Goal: Information Seeking & Learning: Learn about a topic

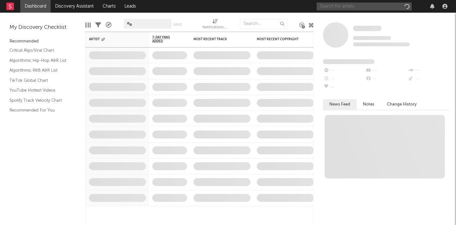
click at [360, 7] on input "text" at bounding box center [363, 7] width 95 height 8
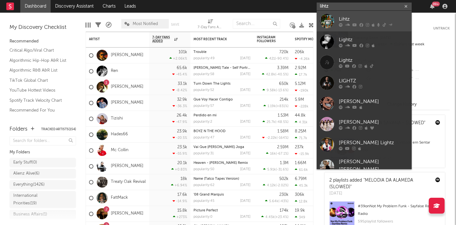
type input "lihtz"
click at [360, 19] on div "Lihtz" at bounding box center [374, 19] width 70 height 8
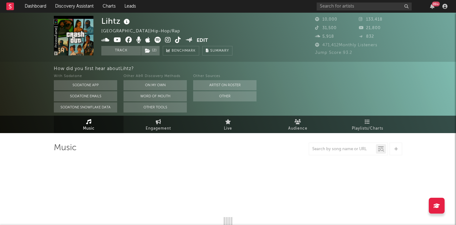
select select "6m"
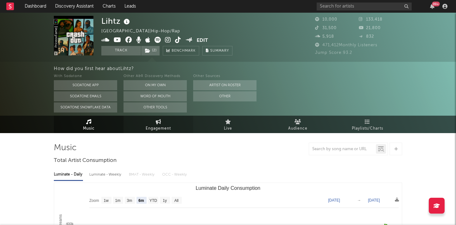
click at [157, 120] on icon at bounding box center [158, 121] width 5 height 5
select select "1w"
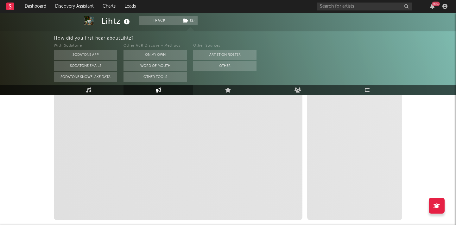
scroll to position [177, 0]
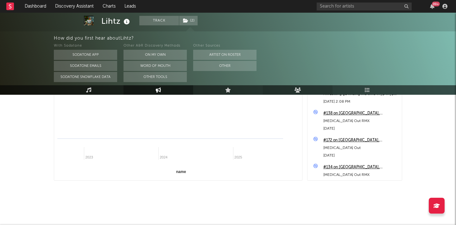
select select "1m"
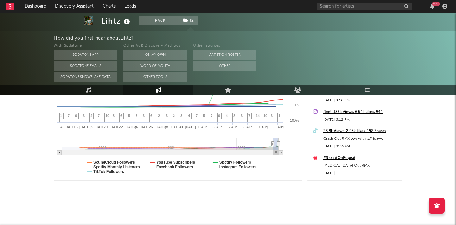
scroll to position [1126, 0]
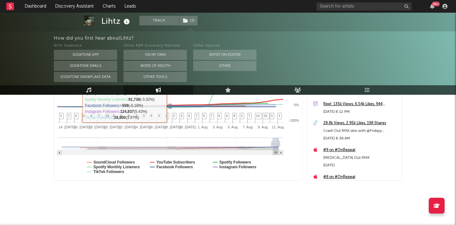
click at [152, 89] on link "Engagement" at bounding box center [158, 89] width 70 height 9
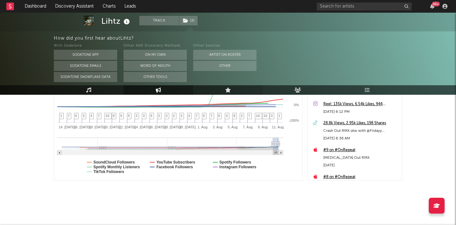
click at [232, 87] on link "Live" at bounding box center [228, 89] width 70 height 9
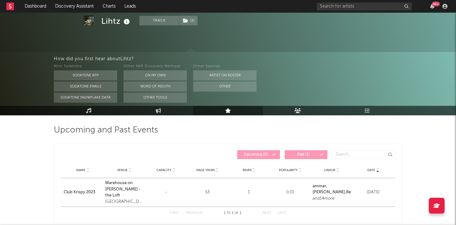
scroll to position [17, 0]
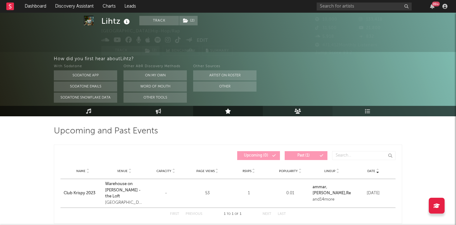
click at [295, 113] on icon at bounding box center [297, 110] width 7 height 5
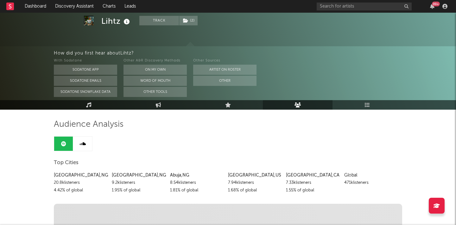
scroll to position [14, 0]
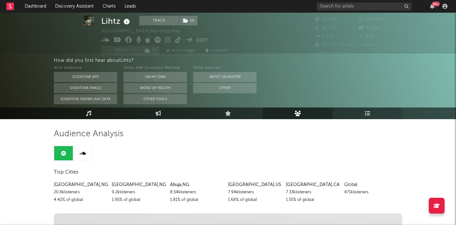
click at [364, 114] on icon at bounding box center [366, 112] width 5 height 5
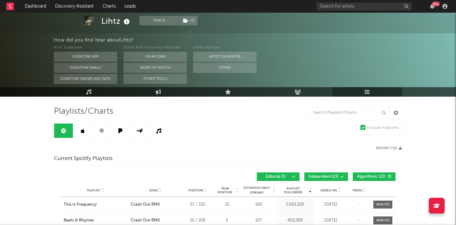
scroll to position [37, 0]
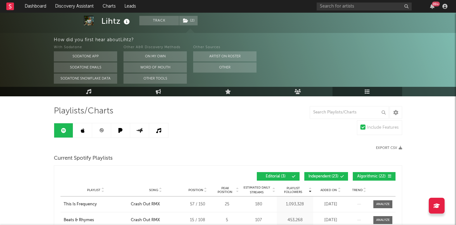
click at [93, 129] on link at bounding box center [101, 130] width 19 height 14
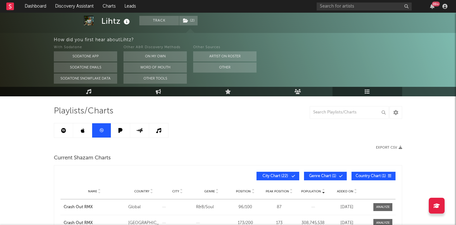
click at [83, 129] on icon at bounding box center [83, 130] width 4 height 5
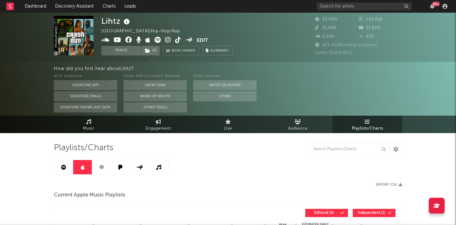
click at [99, 167] on icon at bounding box center [101, 167] width 5 height 5
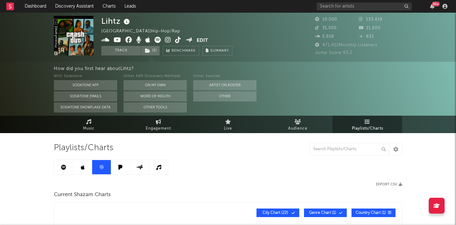
click at [117, 165] on icon at bounding box center [120, 167] width 7 height 5
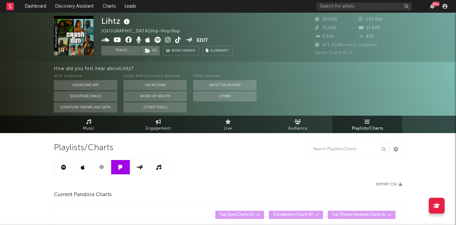
click at [145, 165] on link at bounding box center [139, 167] width 19 height 14
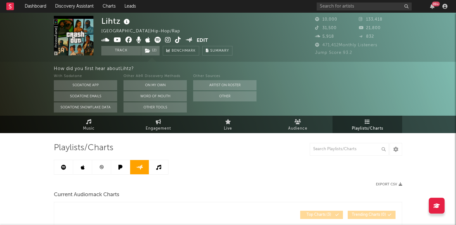
click at [162, 166] on link at bounding box center [158, 167] width 19 height 14
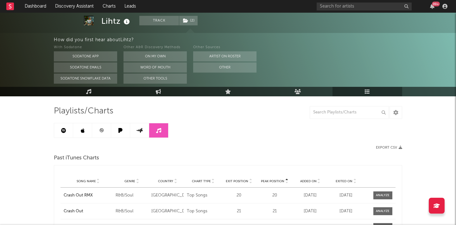
scroll to position [37, 0]
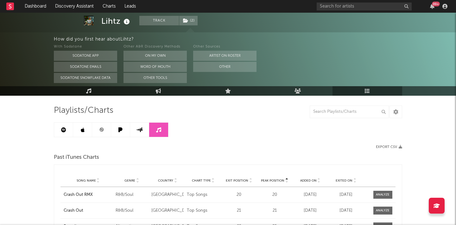
click at [141, 128] on icon at bounding box center [139, 129] width 7 height 5
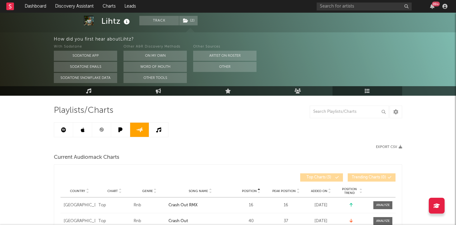
click at [125, 130] on link at bounding box center [120, 129] width 19 height 14
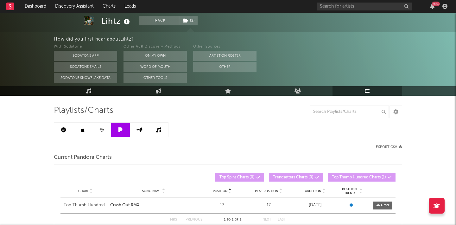
click at [93, 130] on link at bounding box center [101, 129] width 19 height 14
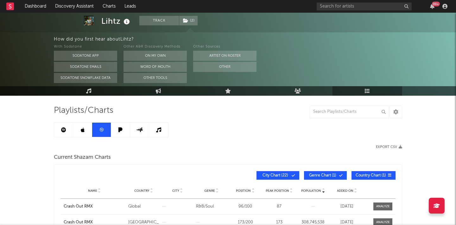
click at [81, 130] on icon at bounding box center [83, 129] width 4 height 5
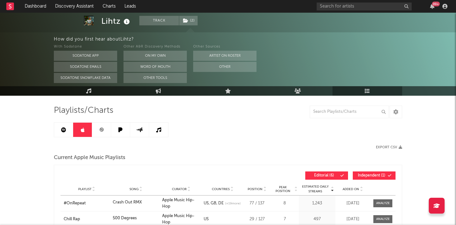
click at [62, 131] on icon at bounding box center [63, 129] width 5 height 5
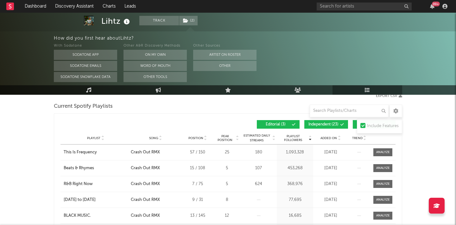
scroll to position [85, 0]
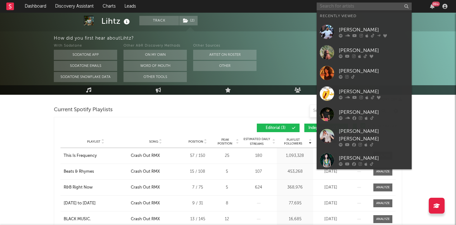
click at [341, 7] on input "text" at bounding box center [363, 7] width 95 height 8
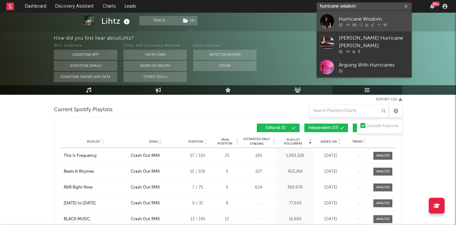
type input "hurricane wisdom"
click at [357, 17] on div "Hurricane Wisdom" at bounding box center [374, 19] width 70 height 8
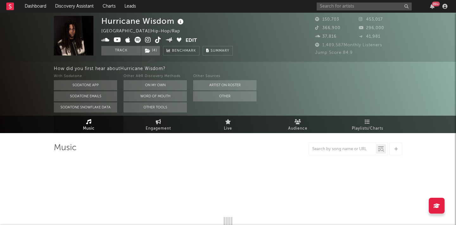
select select "6m"
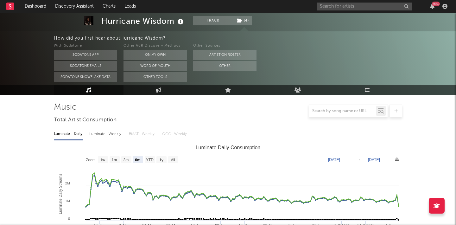
scroll to position [42, 0]
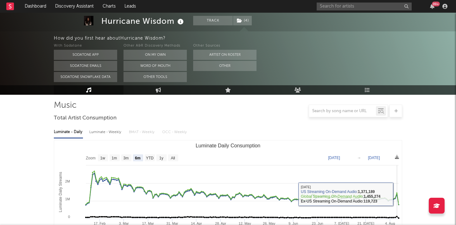
click at [397, 194] on icon "Luminate Daily Consumption" at bounding box center [241, 188] width 314 height 34
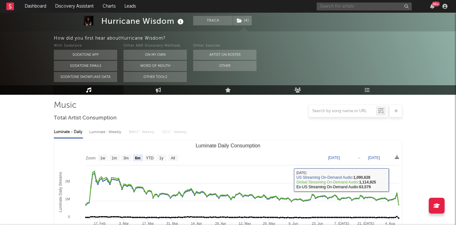
click at [343, 4] on input "text" at bounding box center [363, 7] width 95 height 8
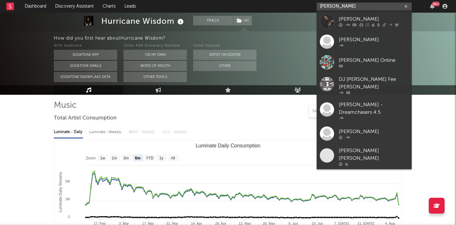
type input "[PERSON_NAME]"
click at [341, 16] on div "[PERSON_NAME]" at bounding box center [374, 19] width 70 height 8
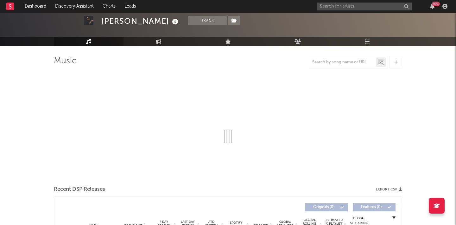
scroll to position [35, 0]
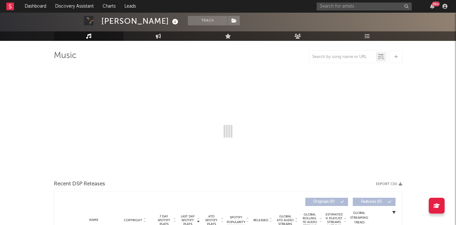
select select "6m"
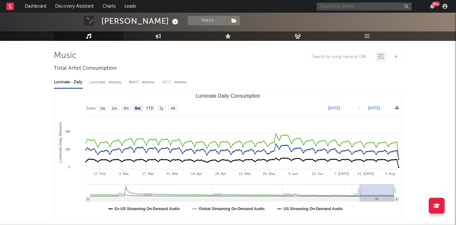
click at [339, 6] on input "text" at bounding box center [363, 7] width 95 height 8
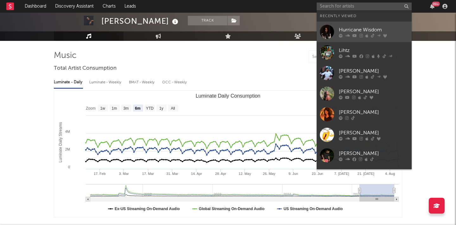
click at [342, 37] on div at bounding box center [374, 36] width 70 height 4
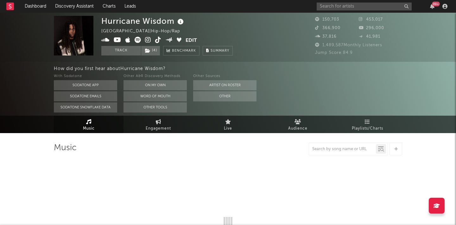
select select "6m"
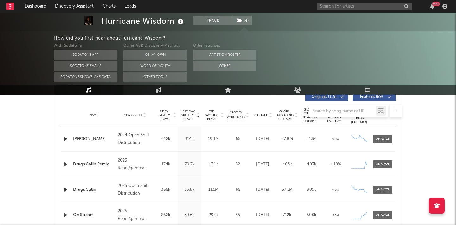
scroll to position [247, 0]
click at [387, 165] on div at bounding box center [383, 163] width 14 height 5
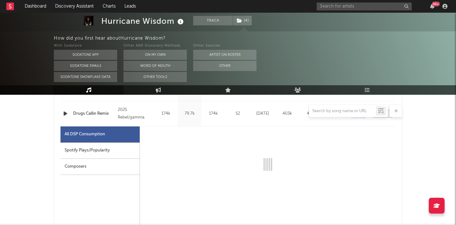
select select "1w"
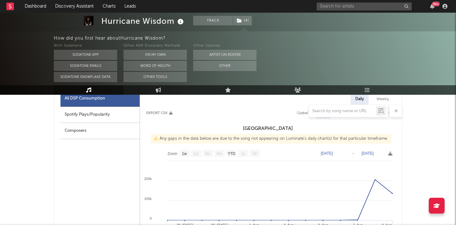
scroll to position [339, 0]
